Goal: Check status: Check status

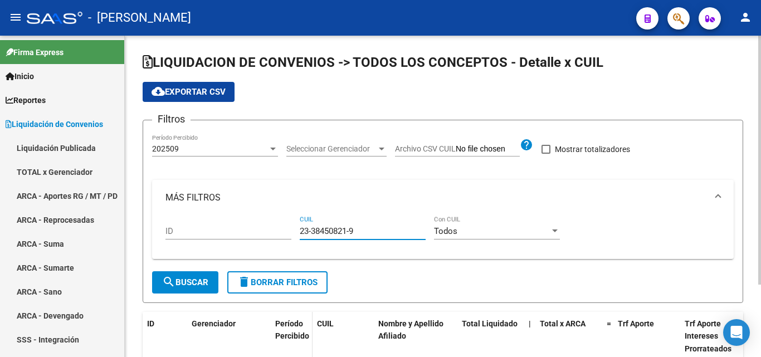
scroll to position [93, 0]
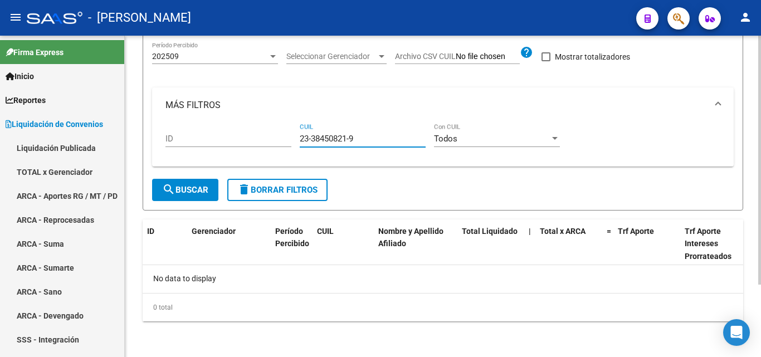
drag, startPoint x: 364, startPoint y: 136, endPoint x: 296, endPoint y: 143, distance: 67.7
click at [296, 143] on div "ID 23-38450821-9 CUIL Todos Con CUIL" at bounding box center [442, 140] width 555 height 35
click at [191, 189] on span "search Buscar" at bounding box center [185, 190] width 46 height 10
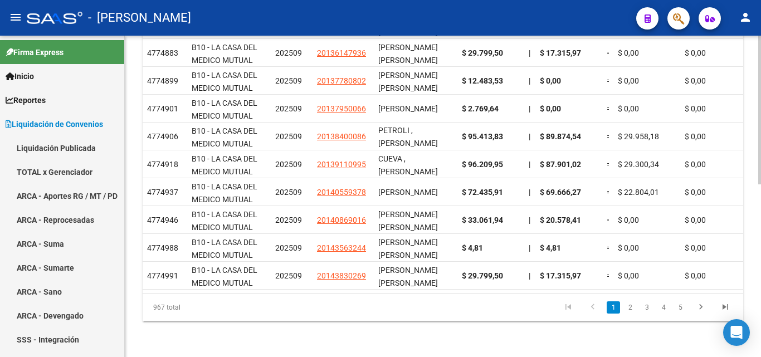
scroll to position [373, 0]
click at [703, 308] on icon "go to next page" at bounding box center [700, 308] width 14 height 13
click at [703, 308] on div "967 total 1 2 3 4 5" at bounding box center [443, 307] width 600 height 28
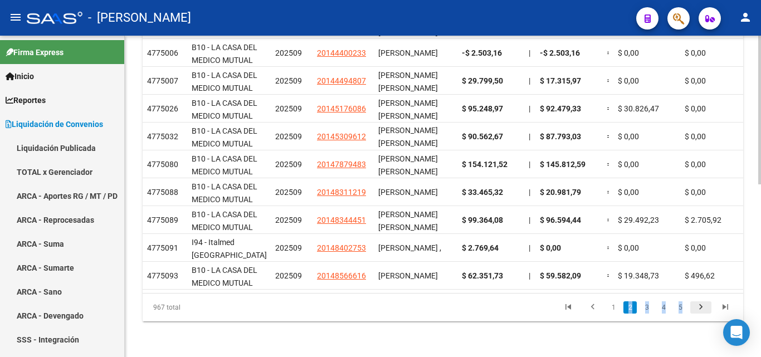
click at [703, 308] on icon "go to next page" at bounding box center [700, 308] width 14 height 13
click at [703, 308] on div "967 total 1 2 3 4 5" at bounding box center [443, 307] width 600 height 28
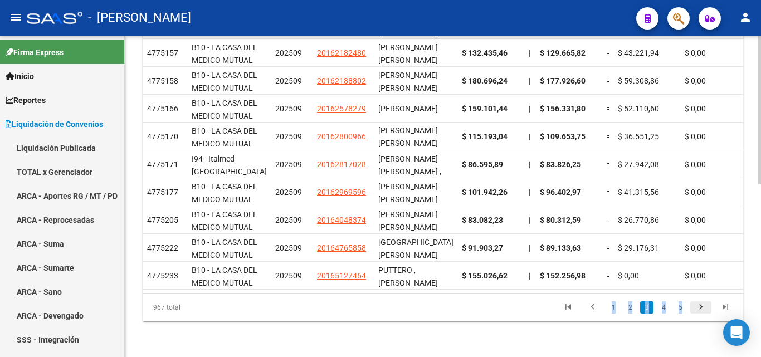
click at [701, 307] on icon "go to next page" at bounding box center [700, 308] width 14 height 13
click at [701, 307] on div "967 total 2 3 4 5 6" at bounding box center [443, 307] width 600 height 28
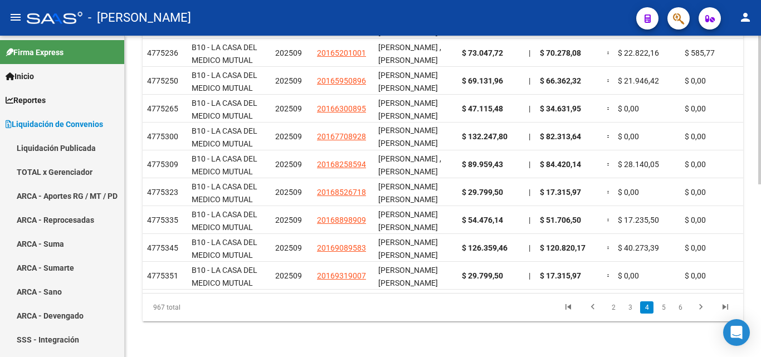
click at [469, 307] on datatable-pager "2 3 4 5 6" at bounding box center [501, 307] width 471 height 19
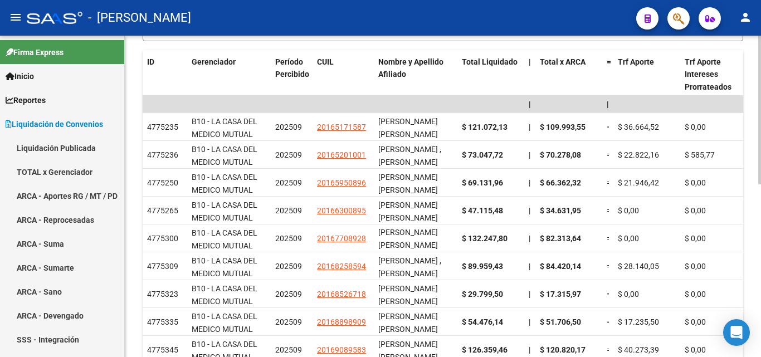
scroll to position [0, 0]
